Goal: Task Accomplishment & Management: Use online tool/utility

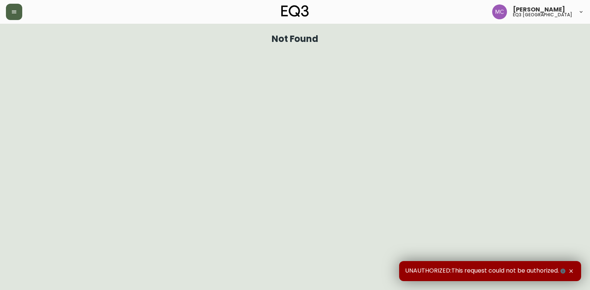
click at [9, 8] on button "button" at bounding box center [14, 12] width 16 height 16
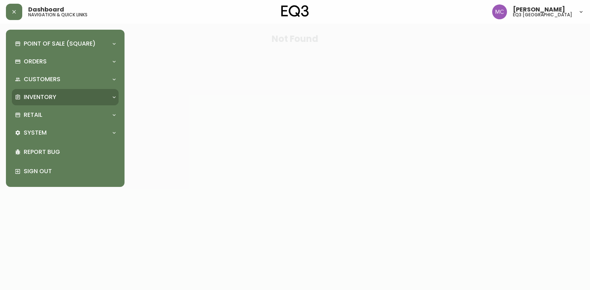
click at [57, 98] on div "Inventory" at bounding box center [61, 97] width 93 height 8
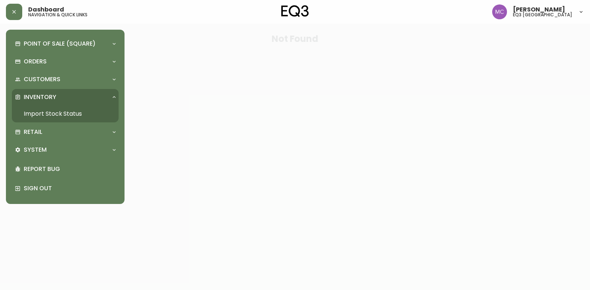
click at [55, 114] on link "Import Stock Status" at bounding box center [65, 113] width 107 height 17
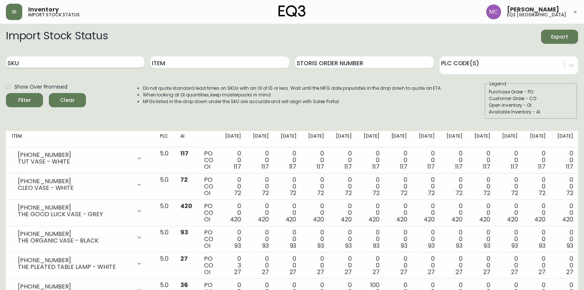
click at [39, 60] on input "SKU" at bounding box center [75, 62] width 138 height 12
paste input "3020-662-16-A"
click at [6, 93] on button "Filter" at bounding box center [24, 100] width 37 height 14
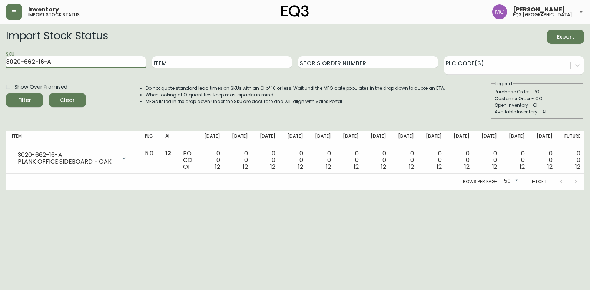
drag, startPoint x: 62, startPoint y: 61, endPoint x: -1, endPoint y: 39, distance: 67.1
click at [0, 39] on html "Inventory import stock status Michael Chee eq3 vancouver Import Stock Status Ex…" at bounding box center [295, 95] width 590 height 190
paste input "4-16-B"
click at [6, 93] on button "Filter" at bounding box center [24, 100] width 37 height 14
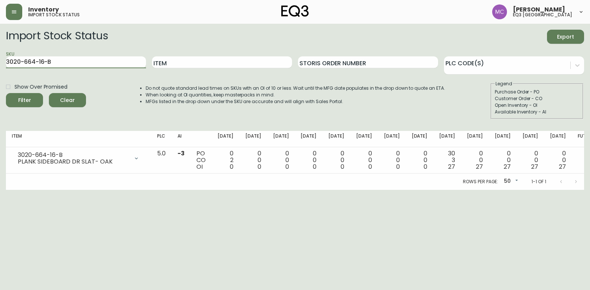
drag, startPoint x: 60, startPoint y: 63, endPoint x: -1, endPoint y: 28, distance: 71.1
click at [0, 28] on html "Inventory import stock status Michael Chee eq3 vancouver Import Stock Status Ex…" at bounding box center [295, 95] width 590 height 190
paste input "2-13-A"
click at [6, 93] on button "Filter" at bounding box center [24, 100] width 37 height 14
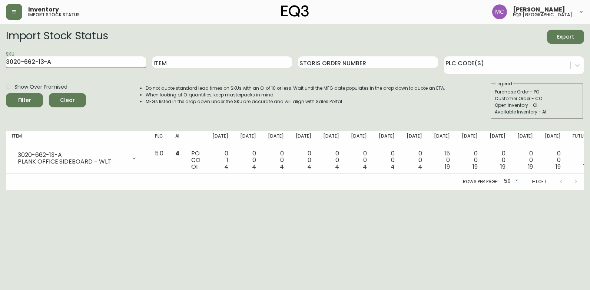
drag, startPoint x: 84, startPoint y: 63, endPoint x: -1, endPoint y: 23, distance: 94.2
click at [0, 23] on html "Inventory import stock status Michael Chee eq3 vancouver Import Stock Status Ex…" at bounding box center [295, 95] width 590 height 190
paste input "4-13-B"
click at [6, 93] on button "Filter" at bounding box center [24, 100] width 37 height 14
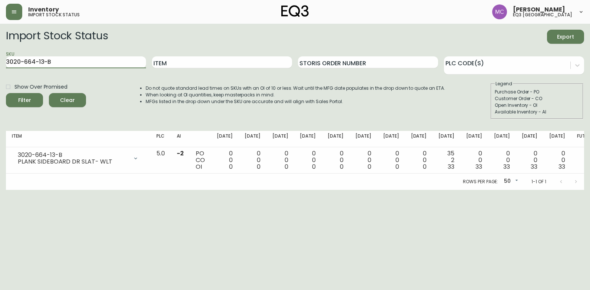
drag, startPoint x: 64, startPoint y: 62, endPoint x: -1, endPoint y: 51, distance: 66.5
click at [0, 51] on html "Inventory import stock status Michael Chee eq3 vancouver Import Stock Status Ex…" at bounding box center [295, 95] width 590 height 190
paste input "23-4"
type input "3020-623-4"
click at [6, 93] on button "Filter" at bounding box center [24, 100] width 37 height 14
